Goal: Navigation & Orientation: Understand site structure

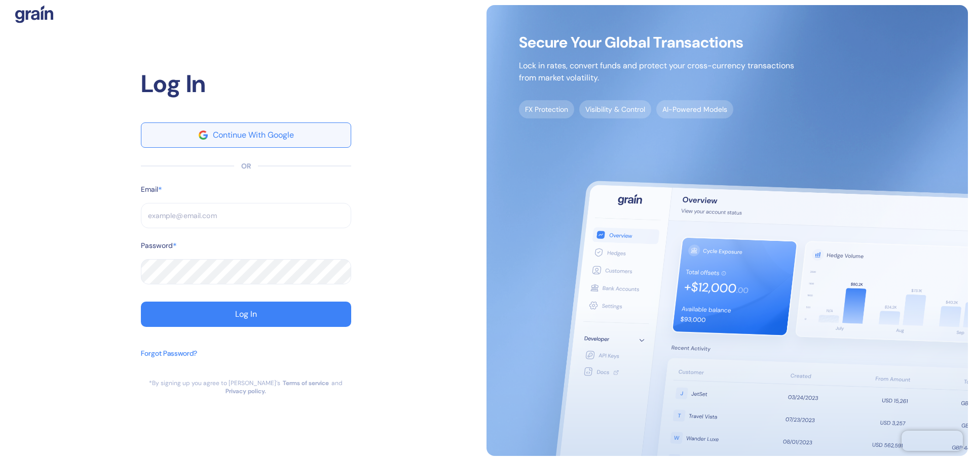
click at [278, 135] on div "Continue With Google" at bounding box center [253, 135] width 81 height 8
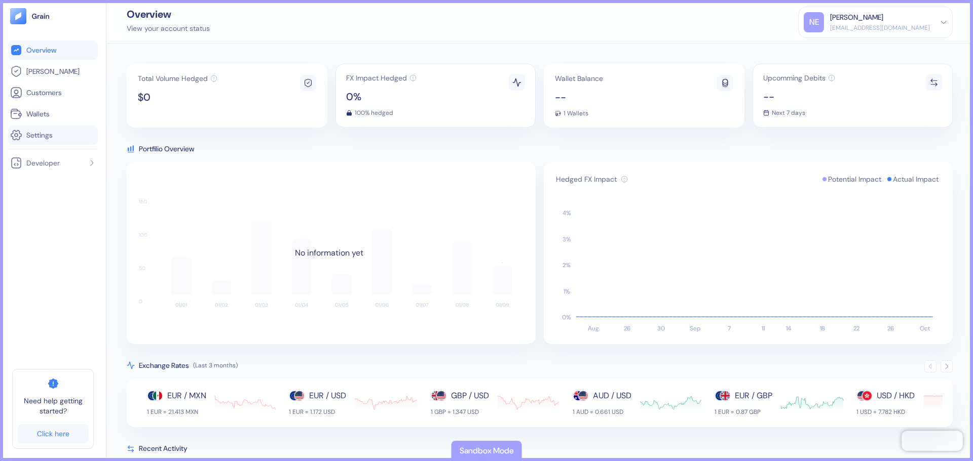
click at [35, 134] on span "Settings" at bounding box center [39, 135] width 26 height 10
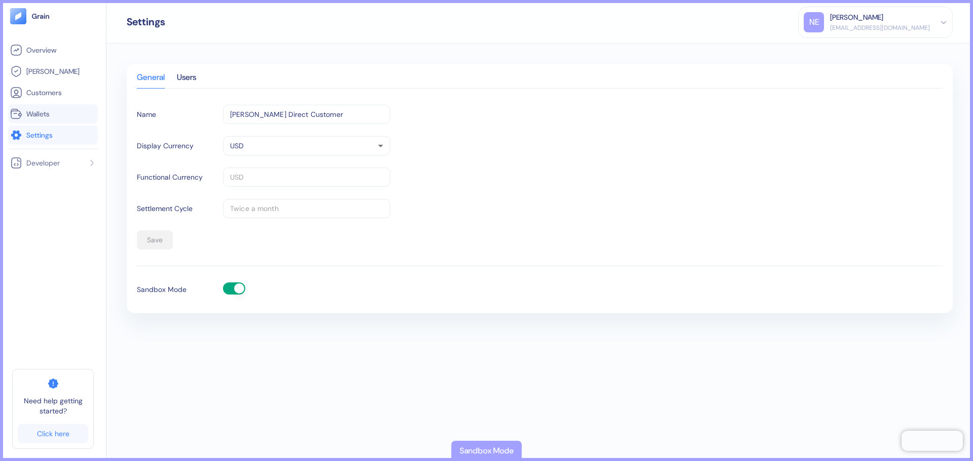
click at [33, 111] on span "Wallets" at bounding box center [37, 114] width 23 height 10
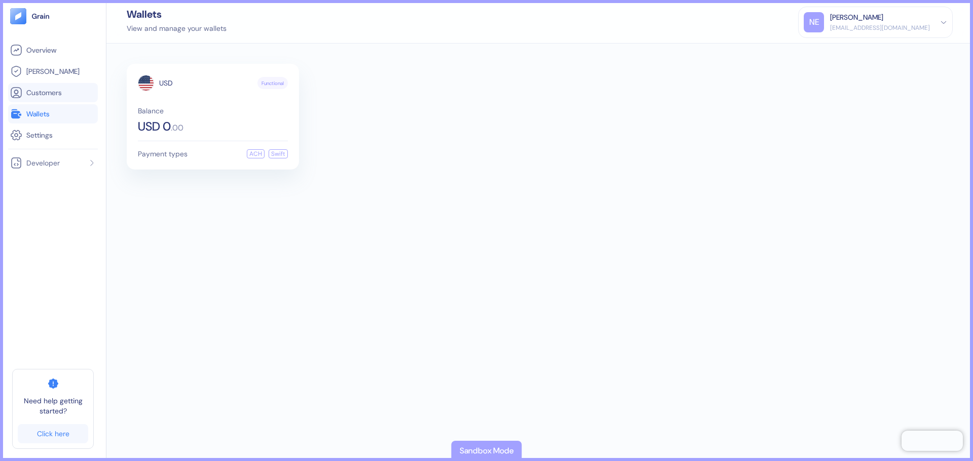
click at [40, 93] on span "Customers" at bounding box center [43, 93] width 35 height 10
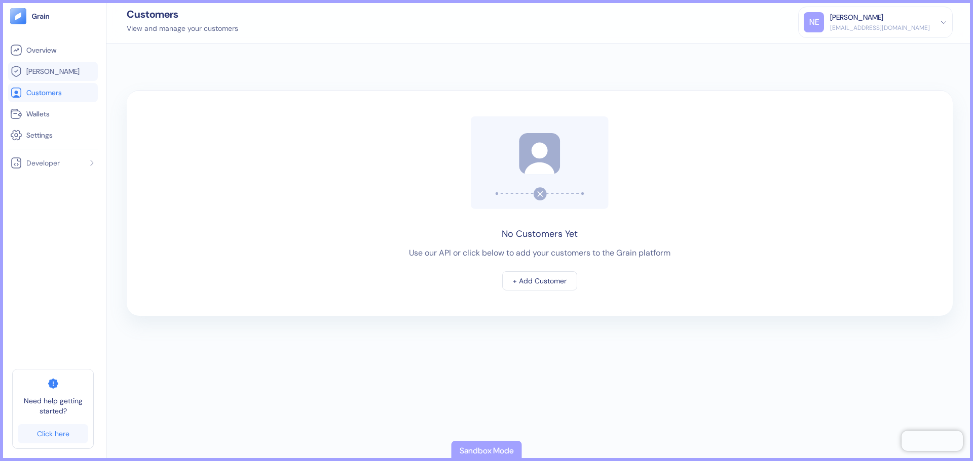
click at [41, 71] on span "[PERSON_NAME]" at bounding box center [52, 71] width 53 height 10
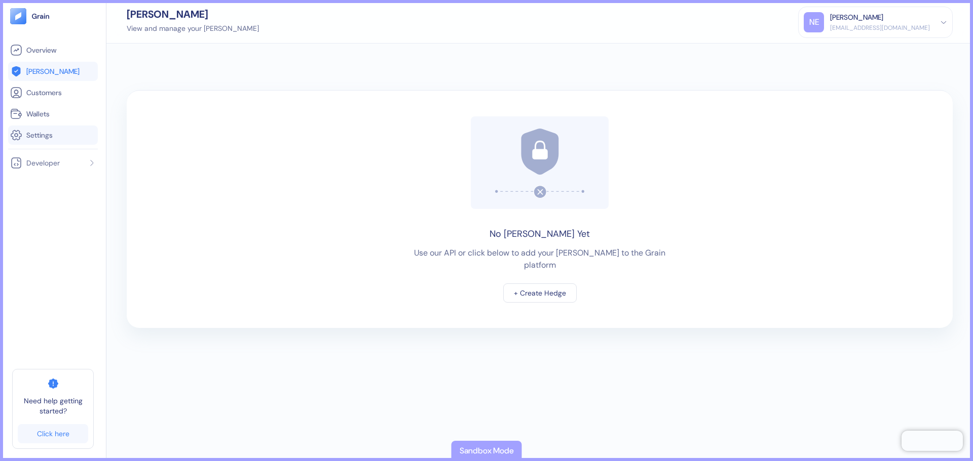
click at [45, 136] on span "Settings" at bounding box center [39, 135] width 26 height 10
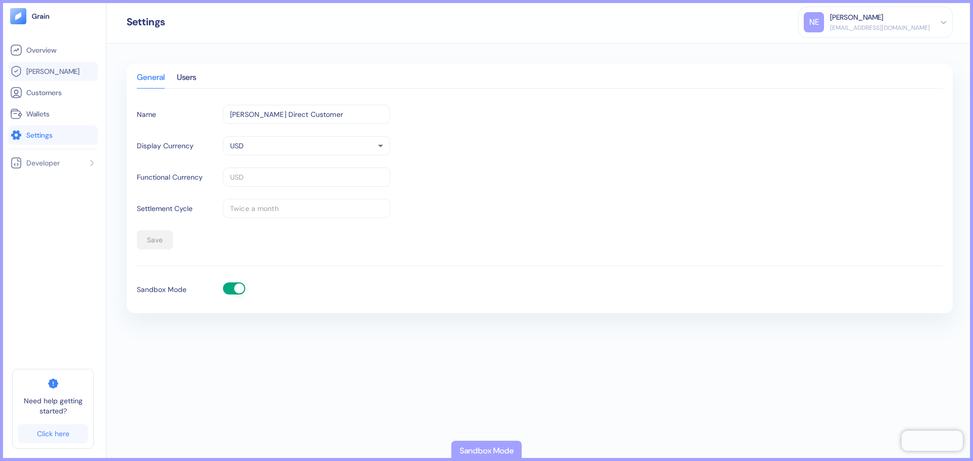
click at [50, 72] on span "[PERSON_NAME]" at bounding box center [52, 71] width 53 height 10
